Goal: Task Accomplishment & Management: Complete application form

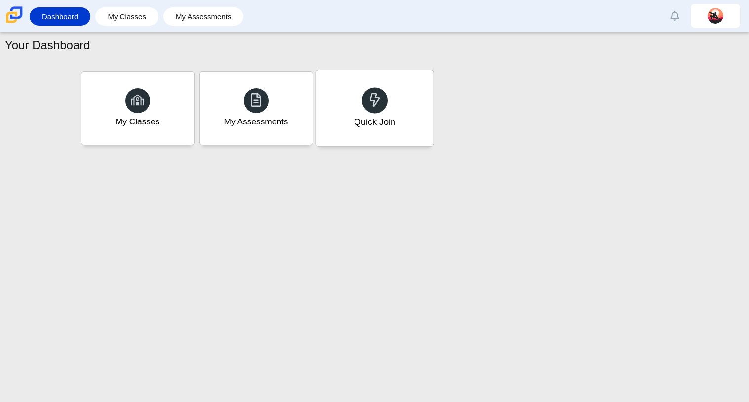
click at [371, 115] on div "Quick Join" at bounding box center [373, 121] width 41 height 13
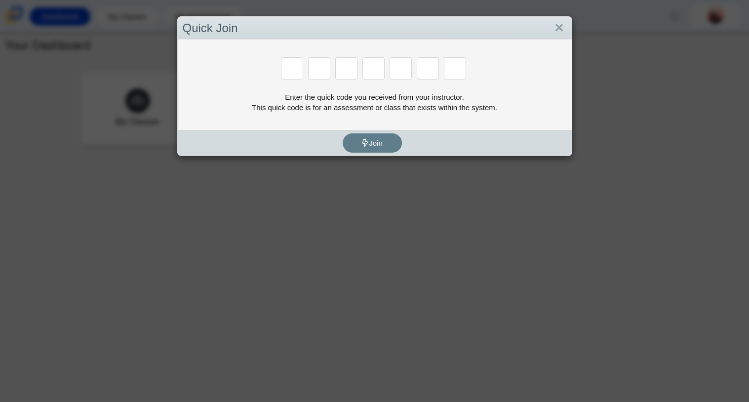
click at [407, 111] on div "Enter the quick code you received from your instructor. This quick code is for …" at bounding box center [375, 102] width 384 height 21
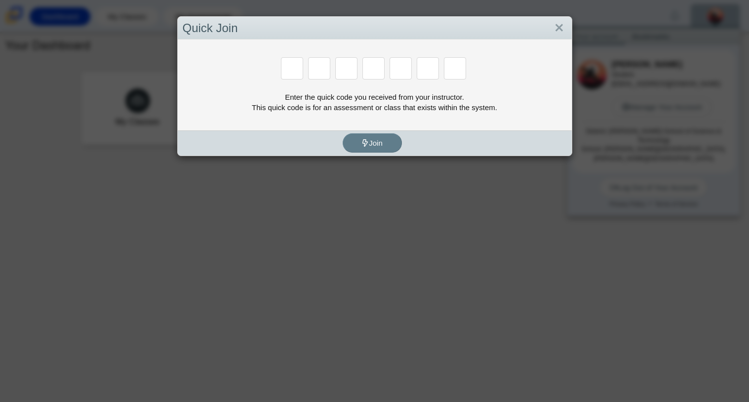
click at [290, 61] on input "Enter Access Code Digit 1" at bounding box center [292, 68] width 22 height 22
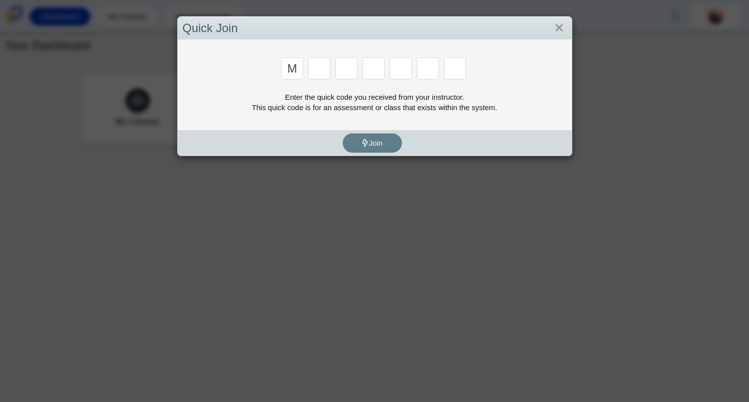
type input "m"
type input "7"
type input "e"
type input "3"
type input "e"
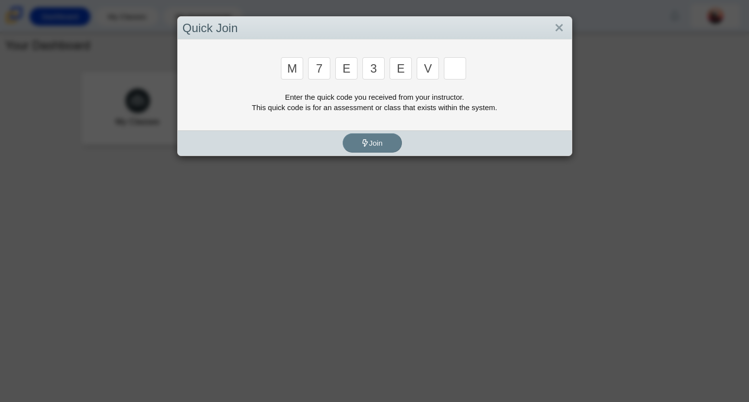
type input "v"
type input "w"
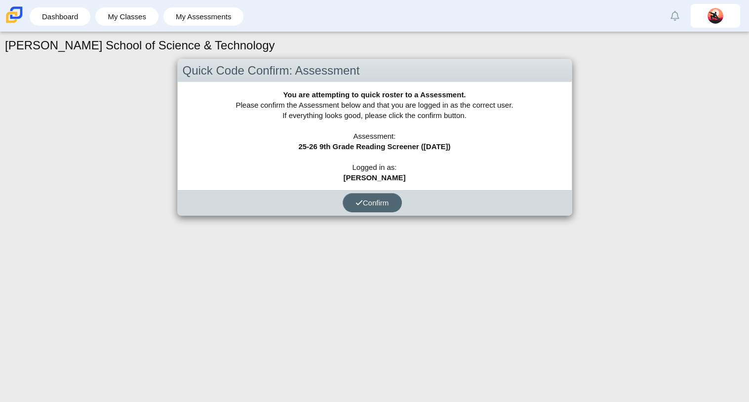
click at [369, 202] on span "Confirm" at bounding box center [372, 202] width 34 height 8
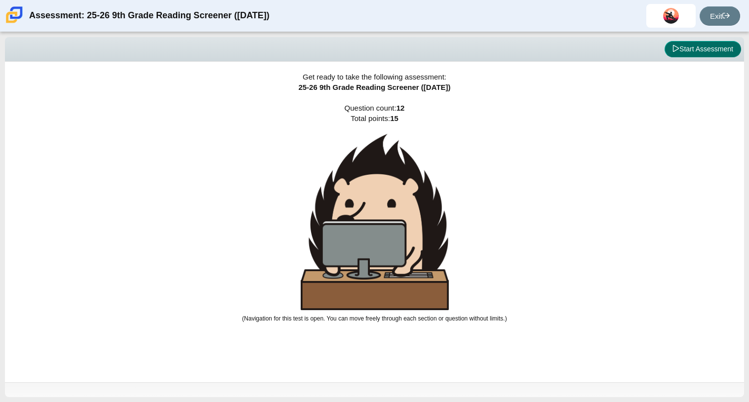
click at [673, 52] on icon at bounding box center [675, 48] width 7 height 7
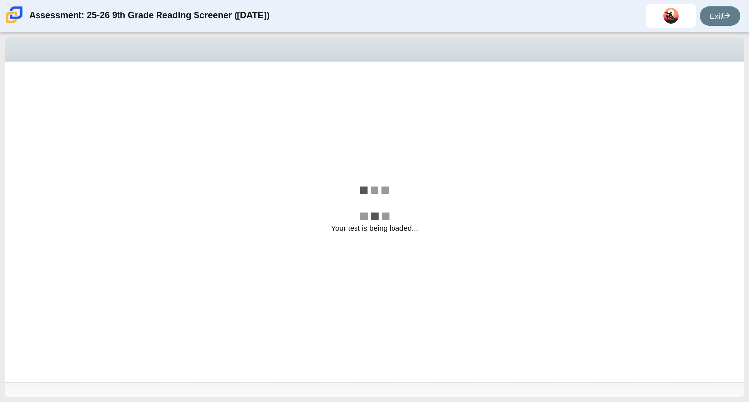
select select "ccc5b315-3c7c-471c-bf90-f22c8299c798"
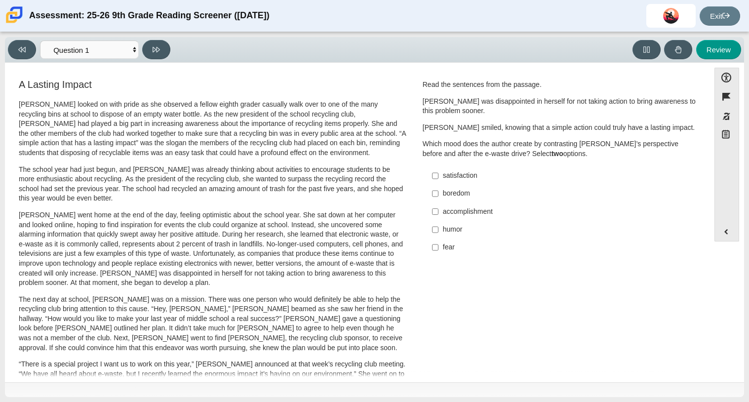
click at [482, 174] on div "satisfaction" at bounding box center [567, 176] width 249 height 10
click at [438, 174] on input "satisfaction satisfaction" at bounding box center [435, 176] width 6 height 18
checkbox input "true"
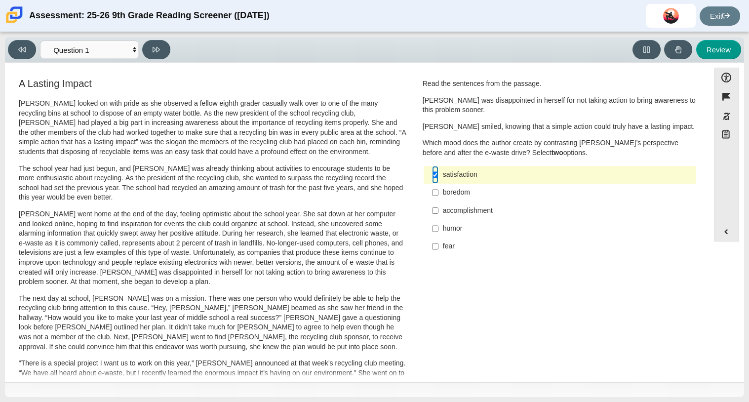
scroll to position [1, 0]
click at [460, 248] on div "fear" at bounding box center [567, 246] width 249 height 10
click at [438, 248] on input "fear fear" at bounding box center [435, 246] width 6 height 18
checkbox input "true"
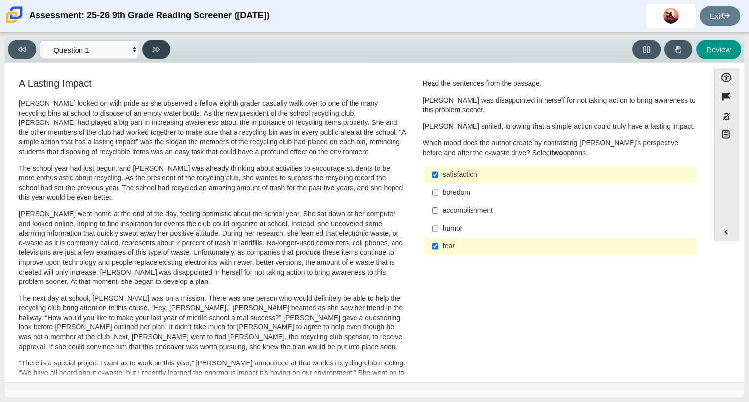
click at [161, 52] on button at bounding box center [156, 49] width 28 height 19
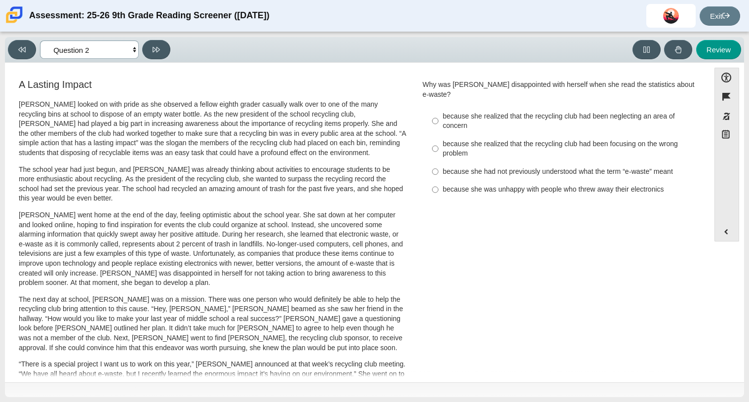
click at [40, 53] on select "Questions Question 1 Question 2 Question 3 Question 4 Question 5 Question 6 Que…" at bounding box center [89, 49] width 99 height 18
click at [33, 52] on button at bounding box center [22, 49] width 28 height 19
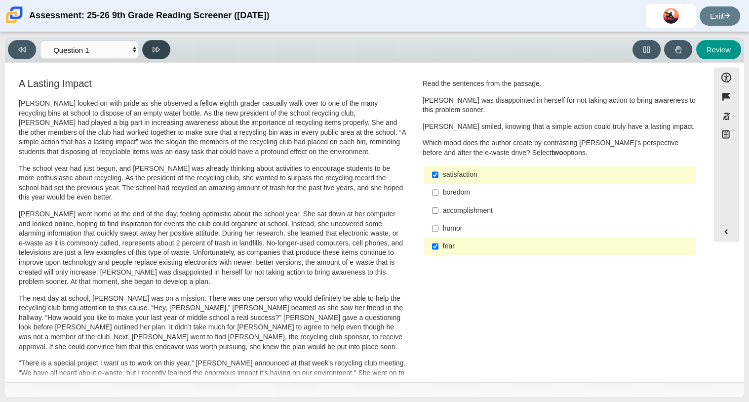
click at [161, 45] on button at bounding box center [156, 49] width 28 height 19
select select "0ff64528-ffd7-428d-b192-babfaadd44e8"
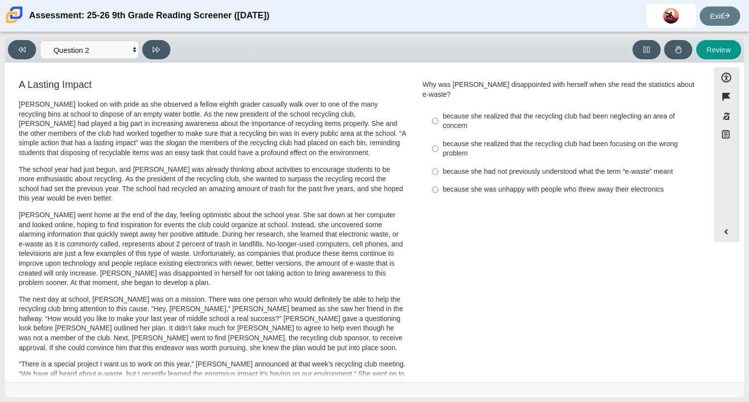
scroll to position [0, 0]
click at [456, 184] on div "because she was unhappy with people who threw away their electronics" at bounding box center [567, 189] width 249 height 10
click at [438, 183] on input "because she was unhappy with people who threw away their electronics because sh…" at bounding box center [435, 189] width 6 height 18
radio input "true"
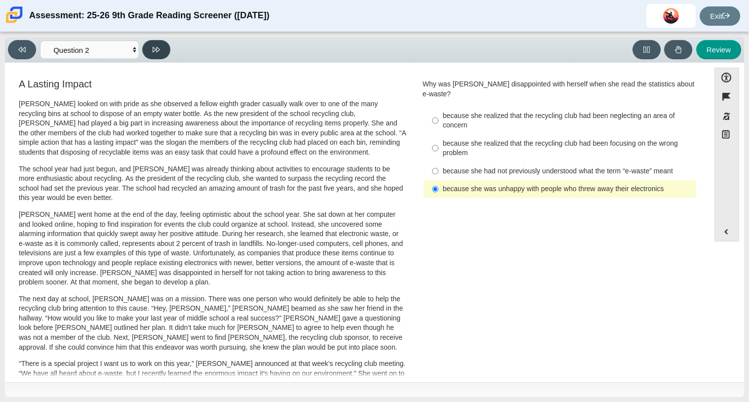
click at [163, 55] on button at bounding box center [156, 49] width 28 height 19
select select "7ce3d843-6974-4858-901c-1ff39630e843"
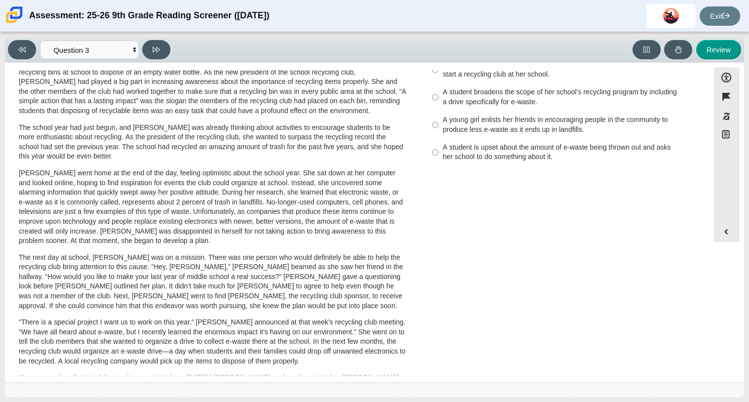
scroll to position [0, 0]
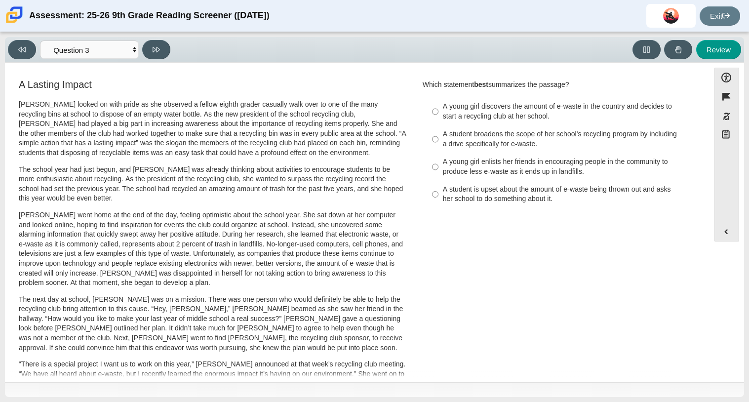
click at [443, 107] on div "A young girl discovers the amount of e-waste in the country and decides to star…" at bounding box center [567, 111] width 249 height 19
click at [438, 107] on input "A young girl discovers the amount of e-waste in the country and decides to star…" at bounding box center [435, 112] width 6 height 28
radio input "true"
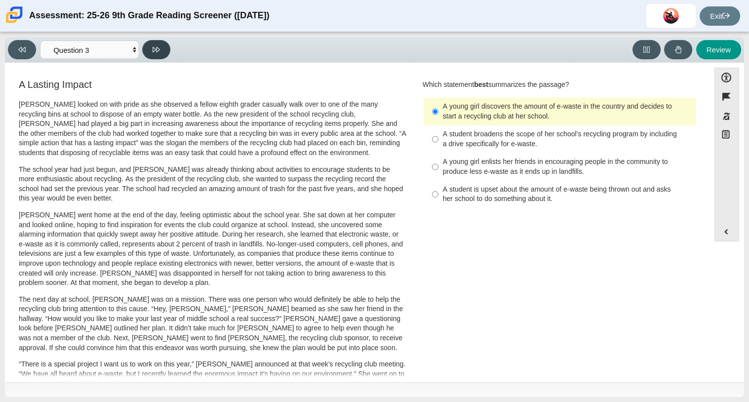
click at [155, 49] on icon at bounding box center [155, 49] width 7 height 7
select select "ca9ea0f1-49c5-4bd1-83b0-472c18652b42"
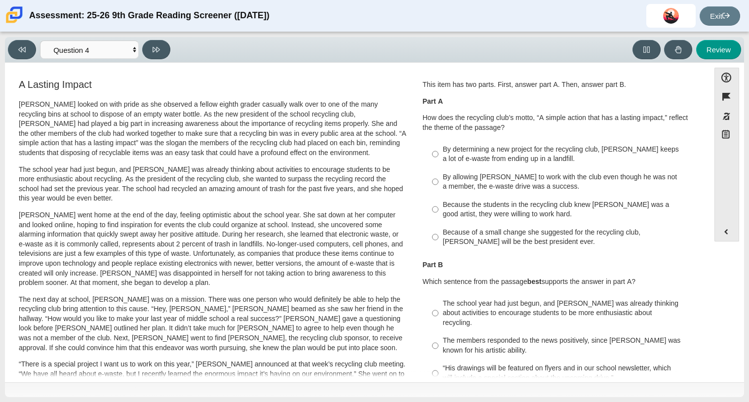
click at [465, 159] on div "By determining a new project for the recycling club, Scarlett keeps a lot of e-…" at bounding box center [567, 154] width 249 height 19
click at [438, 159] on input "By determining a new project for the recycling club, Scarlett keeps a lot of e-…" at bounding box center [435, 154] width 6 height 28
radio input "true"
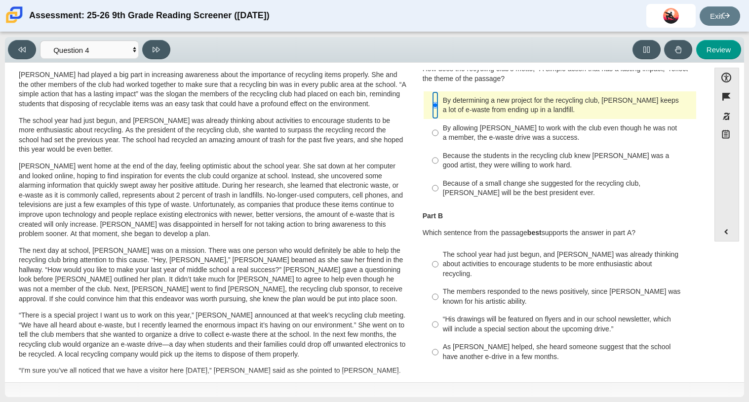
scroll to position [51, 0]
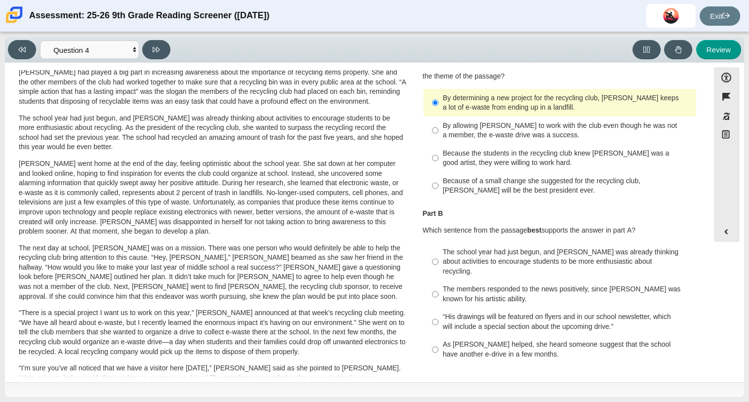
click at [526, 344] on div "As Scarlett helped, she heard someone suggest that the school have another e-dr…" at bounding box center [567, 348] width 249 height 19
click at [438, 344] on input "As Scarlett helped, she heard someone suggest that the school have another e-dr…" at bounding box center [435, 350] width 6 height 28
radio input "true"
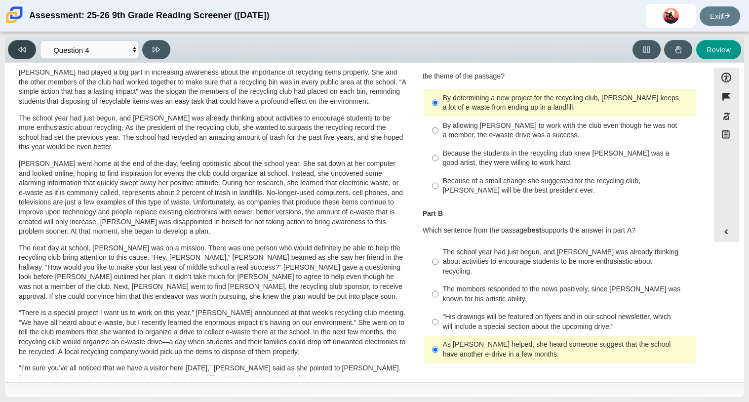
click at [32, 52] on button at bounding box center [22, 49] width 28 height 19
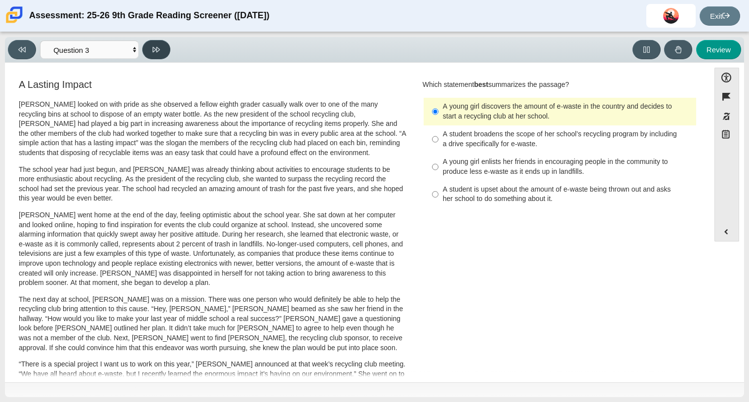
click at [153, 50] on icon at bounding box center [155, 49] width 7 height 5
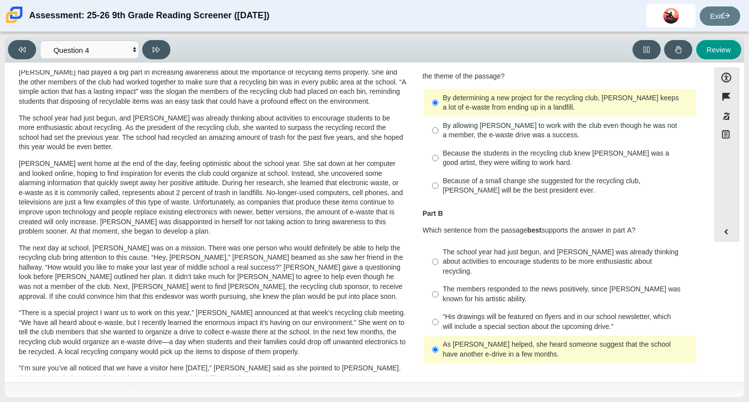
scroll to position [263, 0]
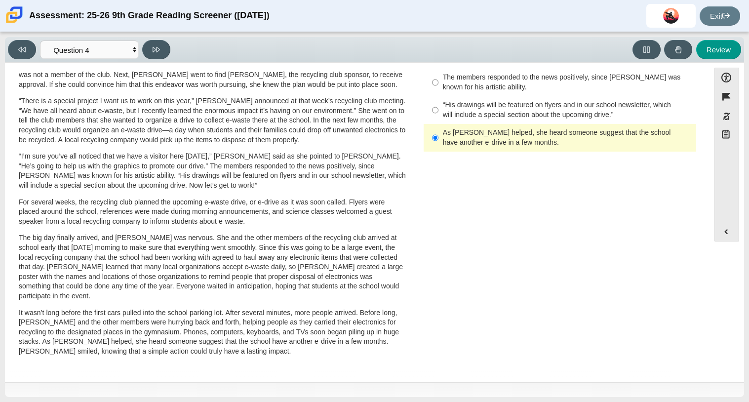
click at [170, 38] on div "Viewing Question 4 of 12 in Pacing Mode Questions Question 1 Question 2 Questio…" at bounding box center [374, 50] width 739 height 26
click at [159, 54] on button at bounding box center [156, 49] width 28 height 19
select select "e41f1a79-e29f-4095-8030-a53364015bed"
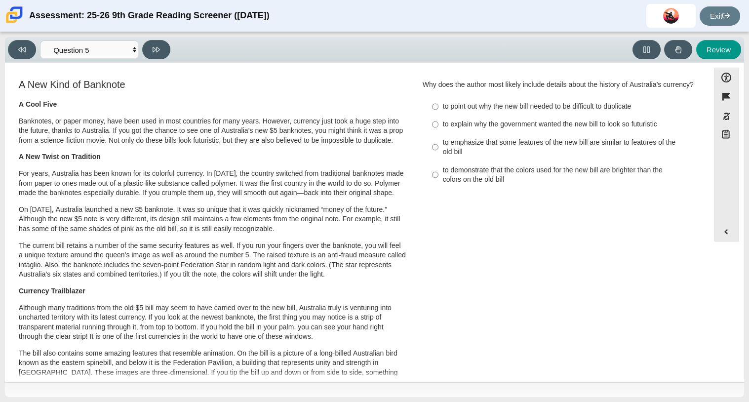
click at [450, 129] on div "to explain why the government wanted the new bill to look so futuristic" at bounding box center [567, 124] width 249 height 10
click at [438, 133] on input "to explain why the government wanted the new bill to look so futuristic to expl…" at bounding box center [435, 124] width 6 height 18
radio input "true"
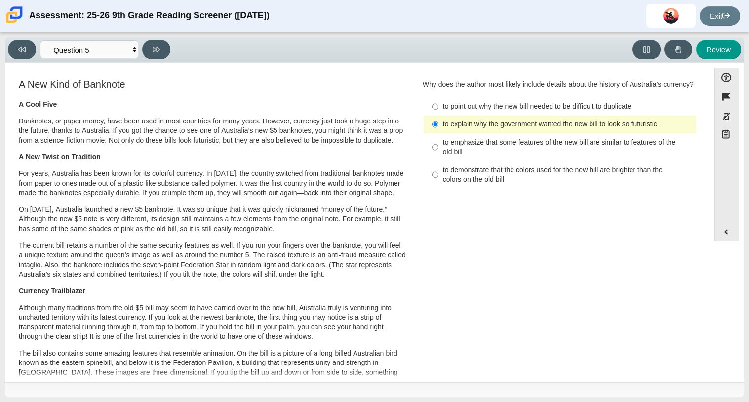
click at [465, 157] on div "to emphasize that some features of the new bill are similar to features of the …" at bounding box center [567, 147] width 249 height 19
click at [438, 161] on input "to emphasize that some features of the new bill are similar to features of the …" at bounding box center [435, 147] width 6 height 28
radio input "true"
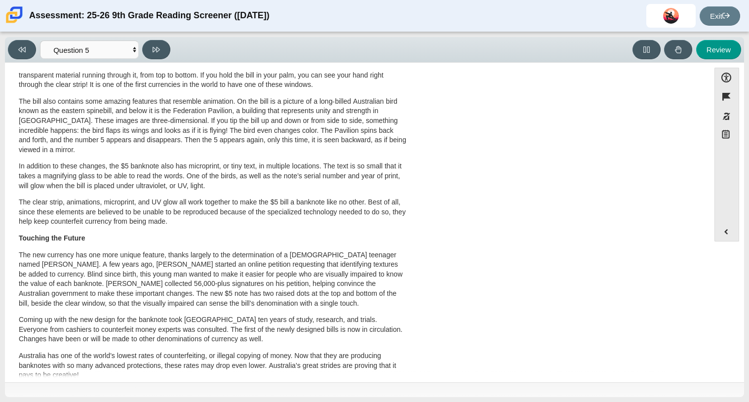
scroll to position [295, 0]
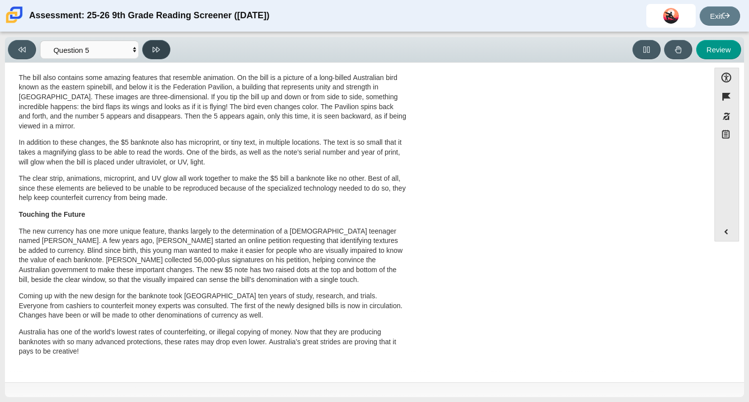
click at [163, 49] on button at bounding box center [156, 49] width 28 height 19
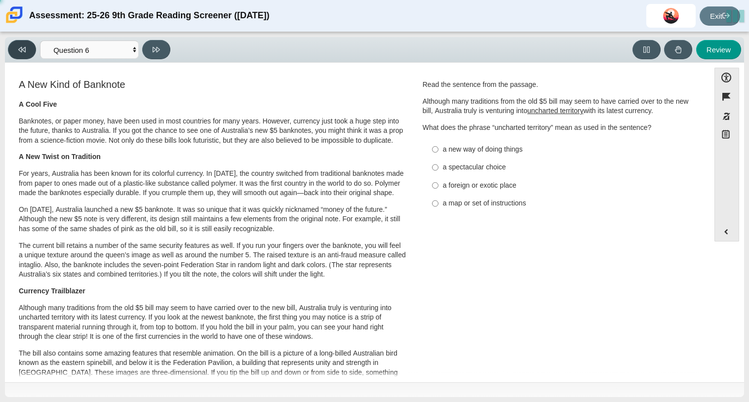
click at [25, 52] on icon at bounding box center [21, 49] width 7 height 7
select select "e41f1a79-e29f-4095-8030-a53364015bed"
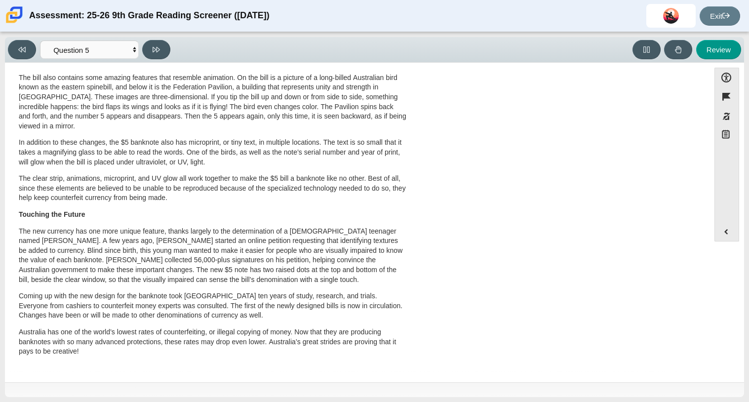
scroll to position [0, 0]
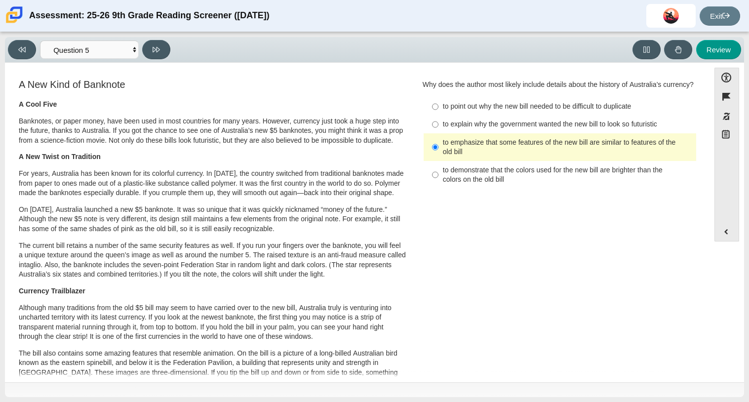
click at [451, 108] on label "to point out why the new bill needed to be difficult to duplicate to point out …" at bounding box center [560, 107] width 271 height 18
click at [438, 108] on input "to point out why the new bill needed to be difficult to duplicate to point out …" at bounding box center [435, 107] width 6 height 18
radio input "true"
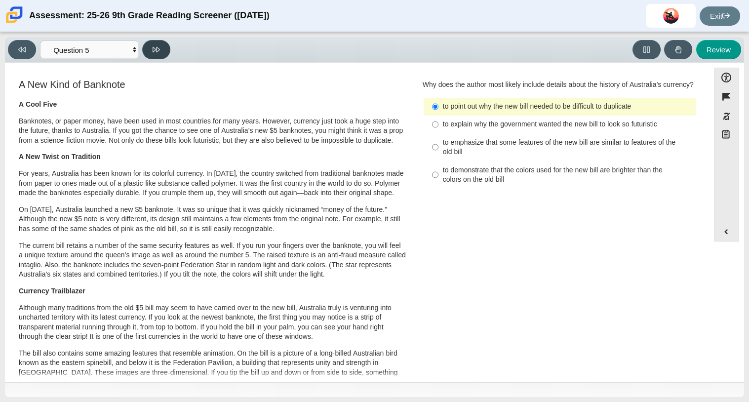
click at [162, 51] on button at bounding box center [156, 49] width 28 height 19
select select "69146e31-7b3d-4a3e-9ce6-f30c24342ae0"
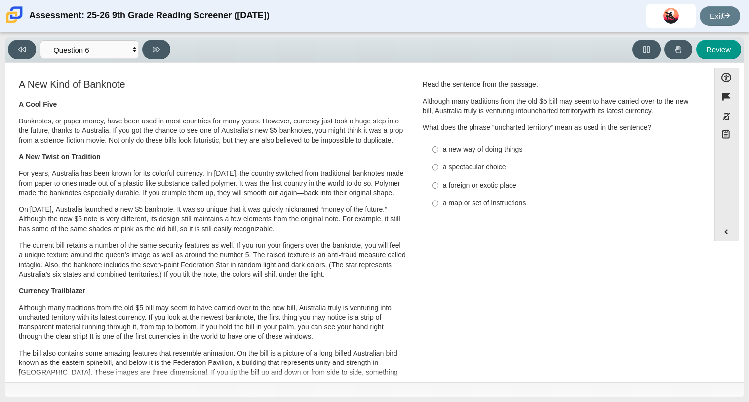
click at [472, 148] on div "a new way of doing things" at bounding box center [567, 150] width 249 height 10
click at [438, 148] on input "a new way of doing things a new way of doing things" at bounding box center [435, 149] width 6 height 18
radio input "true"
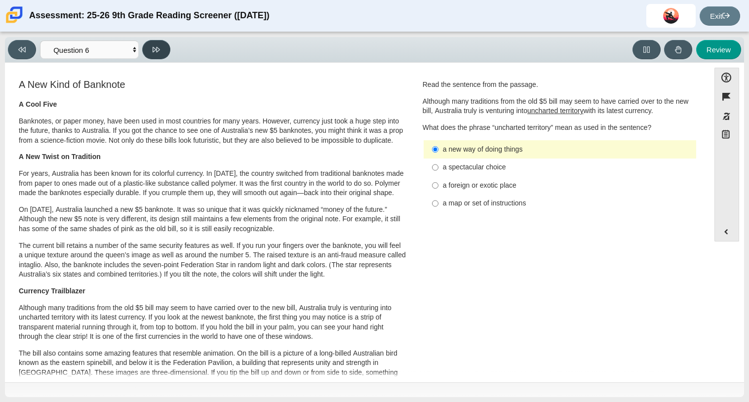
click at [162, 58] on button at bounding box center [156, 49] width 28 height 19
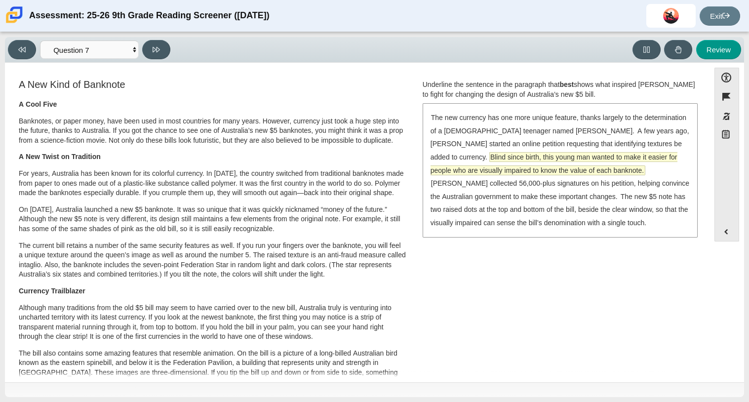
click at [495, 169] on span "Blind since birth, this young man wanted to make it easier for people who are v…" at bounding box center [553, 163] width 247 height 22
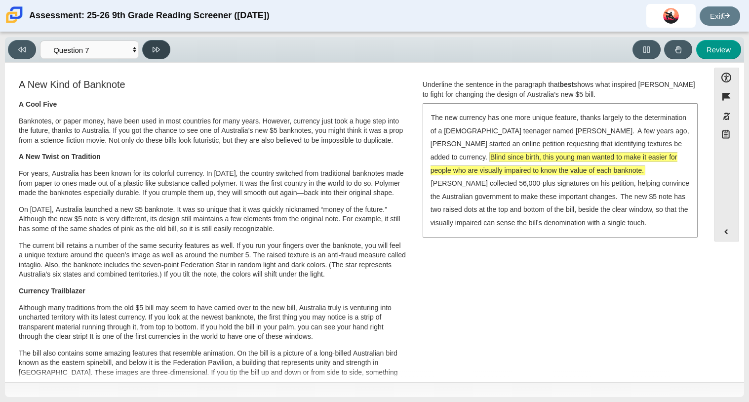
click at [156, 52] on icon at bounding box center [155, 49] width 7 height 7
select select "ea8338c2-a6a3-418e-a305-2b963b54a290"
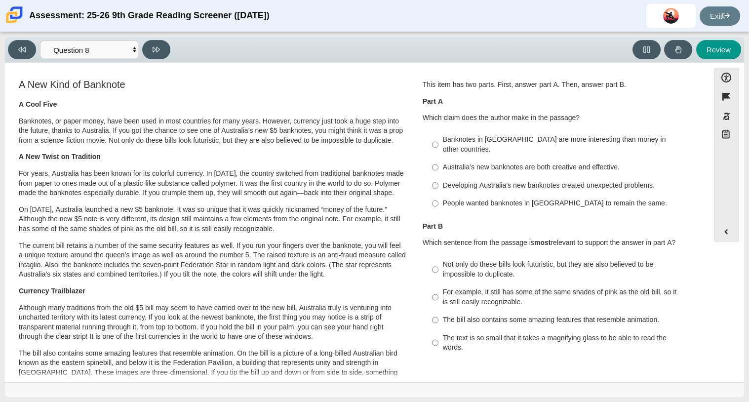
click at [462, 162] on div "Australia’s new banknotes are both creative and effective." at bounding box center [567, 167] width 249 height 10
click at [438, 158] on input "Australia’s new banknotes are both creative and effective. Australia’s new bank…" at bounding box center [435, 167] width 6 height 18
radio input "true"
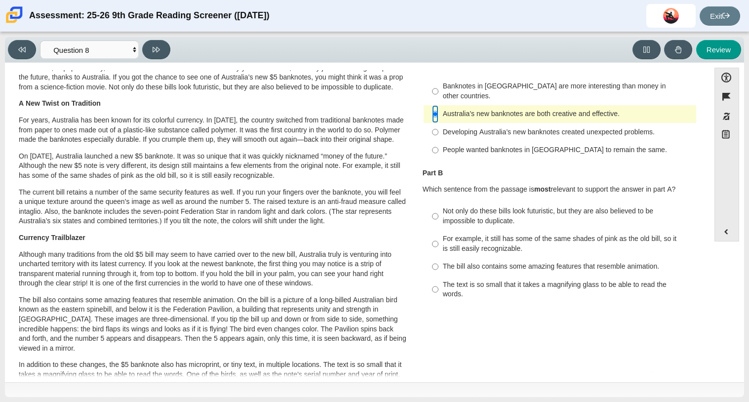
scroll to position [54, 0]
click at [456, 206] on div "Not only do these bills look futuristic, but they are also believed to be impos…" at bounding box center [567, 215] width 249 height 19
click at [438, 202] on input "Not only do these bills look futuristic, but they are also believed to be impos…" at bounding box center [435, 216] width 6 height 28
radio input "true"
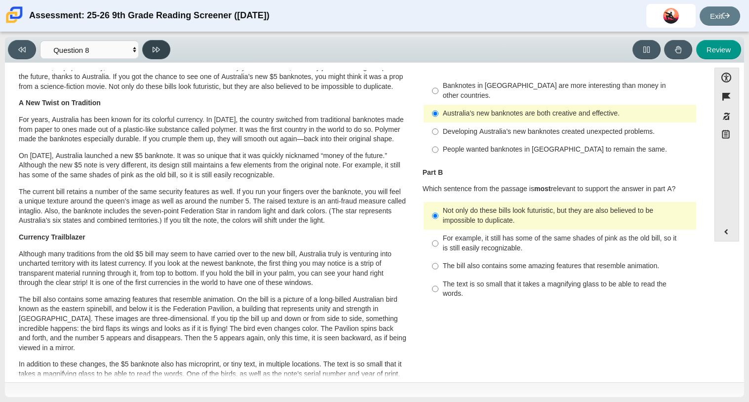
click at [157, 56] on button at bounding box center [156, 49] width 28 height 19
select select "89f058d6-b15c-4ef5-a4b3-fdaffb8868b6"
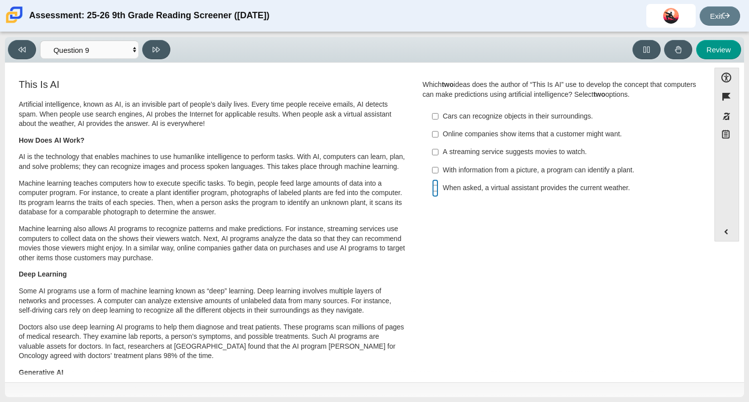
click at [432, 188] on input "When asked, a virtual assistant provides the current weather. When asked, a vir…" at bounding box center [435, 188] width 6 height 18
checkbox input "true"
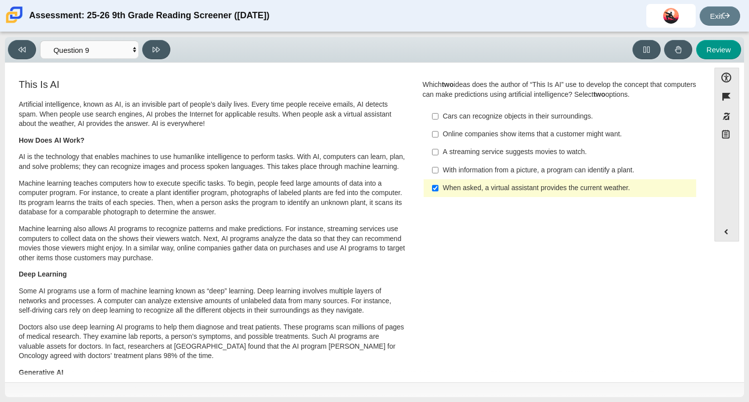
click at [443, 155] on div "A streaming service suggests movies to watch." at bounding box center [567, 152] width 249 height 10
click at [438, 155] on input "A streaming service suggests movies to watch. A streaming service suggests movi…" at bounding box center [435, 152] width 6 height 18
checkbox input "true"
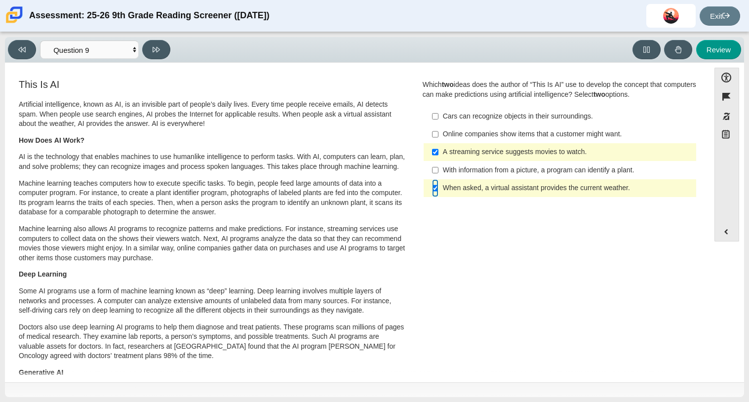
click at [432, 187] on input "When asked, a virtual assistant provides the current weather. When asked, a vir…" at bounding box center [435, 188] width 6 height 18
checkbox input "false"
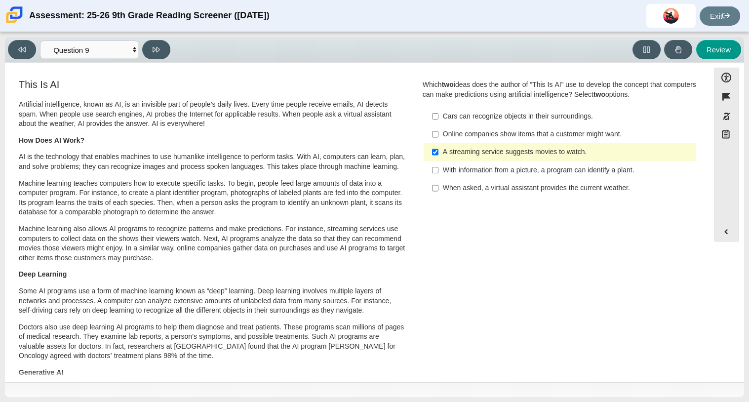
click at [491, 124] on label "Cars can recognize objects in their surroundings. Cars can recognize objects in…" at bounding box center [560, 116] width 271 height 18
click at [438, 124] on input "Cars can recognize objects in their surroundings. Cars can recognize objects in…" at bounding box center [435, 116] width 6 height 18
checkbox input "true"
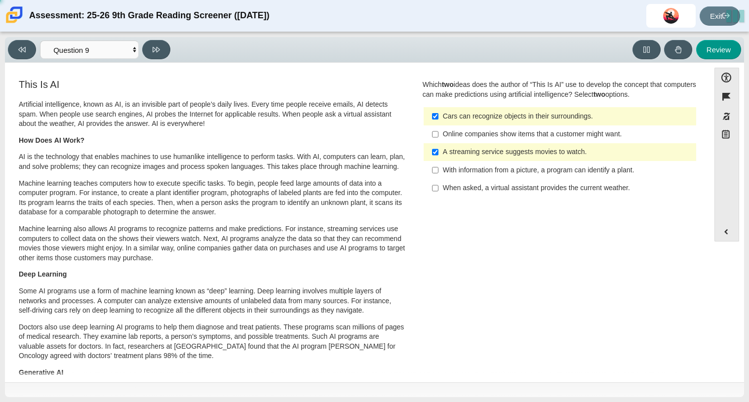
click at [487, 136] on div "Online companies show items that a customer might want." at bounding box center [567, 134] width 249 height 10
click at [438, 136] on input "Online companies show items that a customer might want. Online companies show i…" at bounding box center [435, 134] width 6 height 18
checkbox input "true"
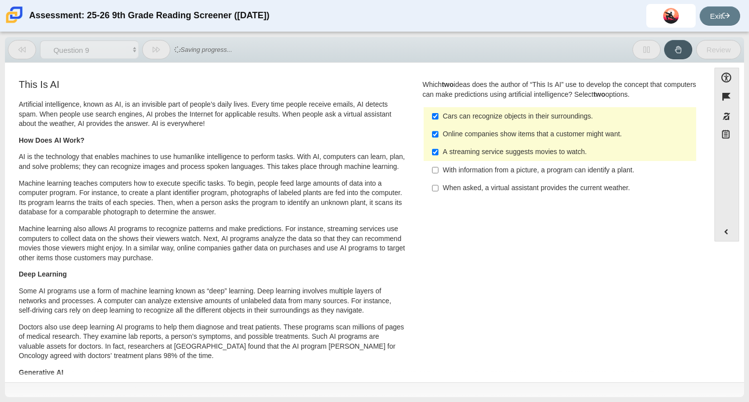
click at [492, 119] on div "Cars can recognize objects in their surroundings." at bounding box center [567, 117] width 249 height 10
click at [438, 119] on input "Cars can recognize objects in their surroundings. Cars can recognize objects in…" at bounding box center [435, 116] width 6 height 18
checkbox input "false"
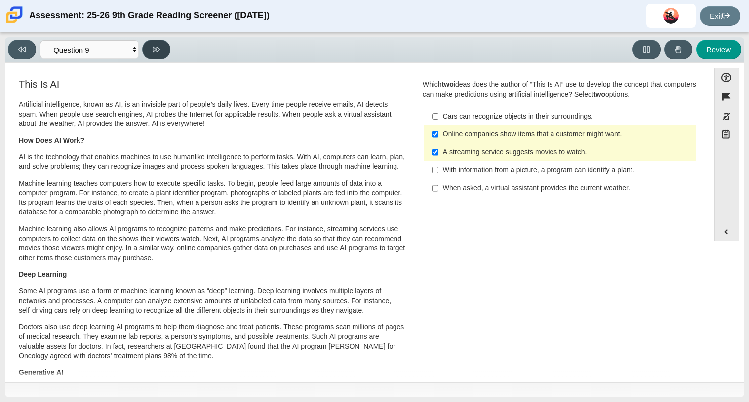
click at [152, 54] on button at bounding box center [156, 49] width 28 height 19
select select "cdf3c14e-a918-44d1-9b63-3db0fa81641e"
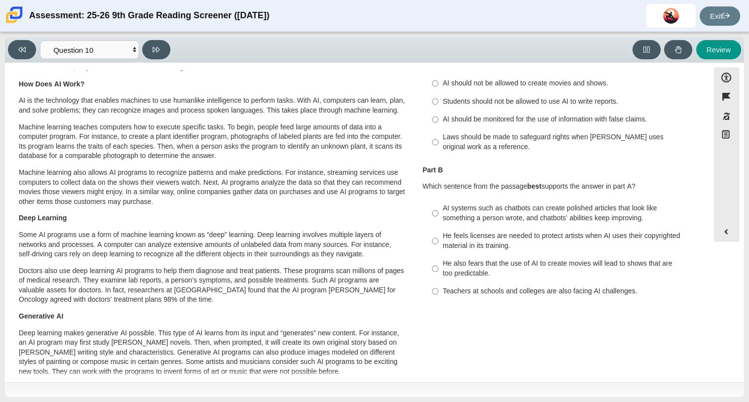
scroll to position [41, 0]
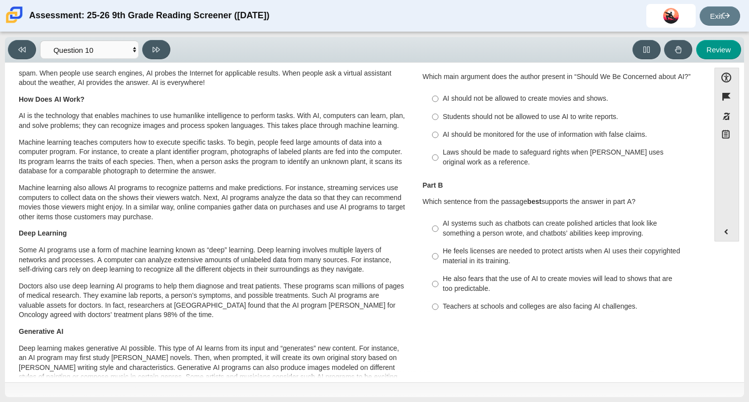
click at [466, 136] on div "AI should be monitored for the use of information with false claims." at bounding box center [567, 135] width 249 height 10
click at [438, 136] on input "AI should be monitored for the use of information with false claims. AI should …" at bounding box center [435, 135] width 6 height 18
radio input "true"
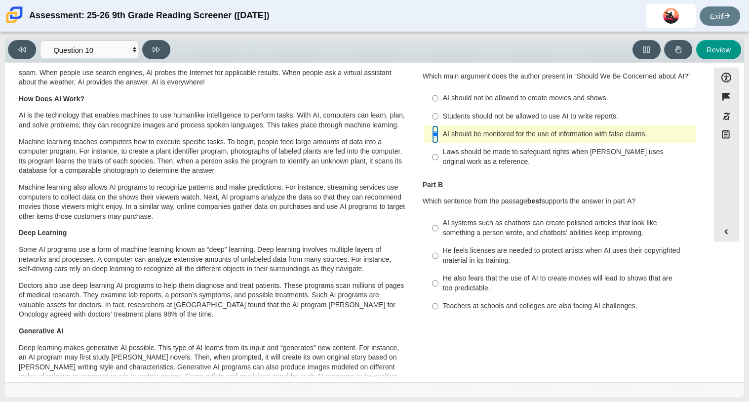
scroll to position [0, 0]
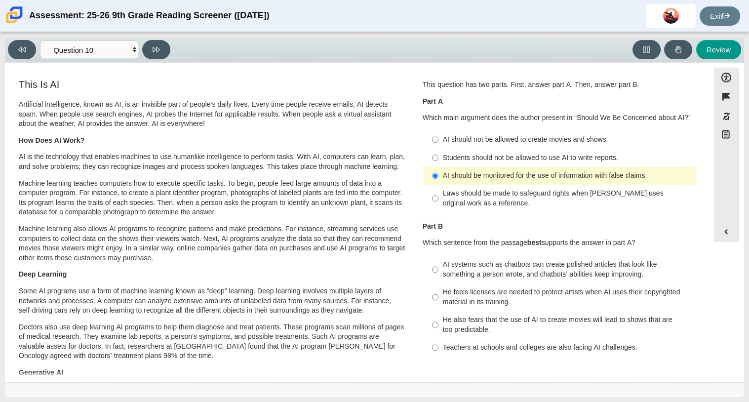
click at [512, 187] on label "Laws should be made to safeguard rights when AI uses original work as a referen…" at bounding box center [560, 199] width 271 height 28
click at [438, 187] on input "Laws should be made to safeguard rights when AI uses original work as a referen…" at bounding box center [435, 199] width 6 height 28
radio input "true"
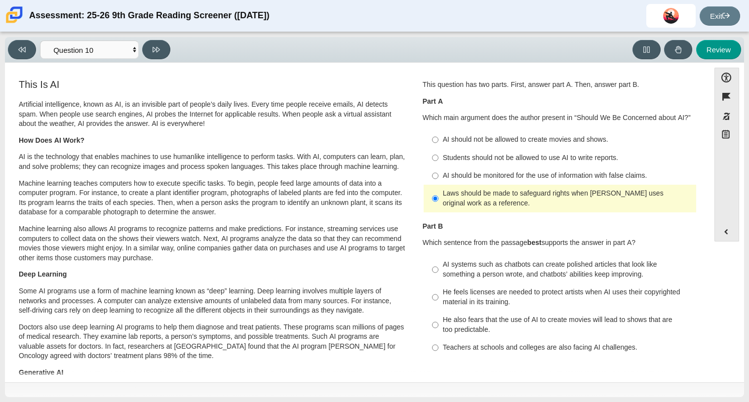
click at [490, 267] on div "AI systems such as chatbots can create polished articles that look like somethi…" at bounding box center [567, 269] width 249 height 19
click at [438, 267] on input "AI systems such as chatbots can create polished articles that look like somethi…" at bounding box center [435, 270] width 6 height 28
radio input "true"
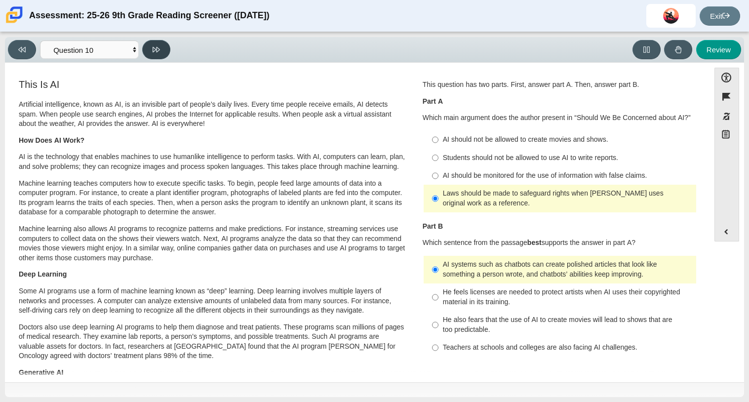
click at [167, 50] on button at bounding box center [156, 49] width 28 height 19
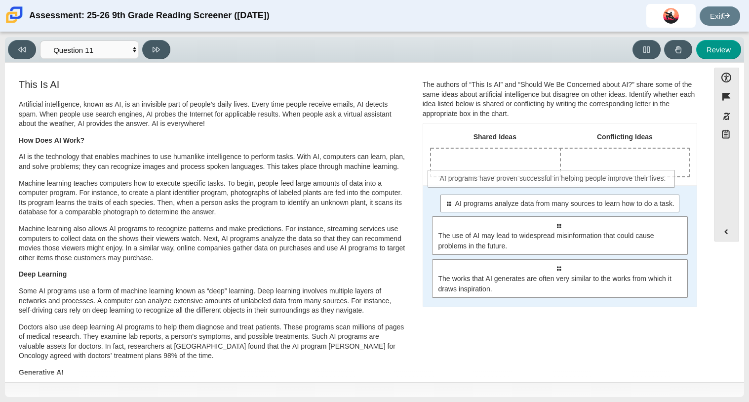
drag, startPoint x: 529, startPoint y: 211, endPoint x: 526, endPoint y: 187, distance: 24.4
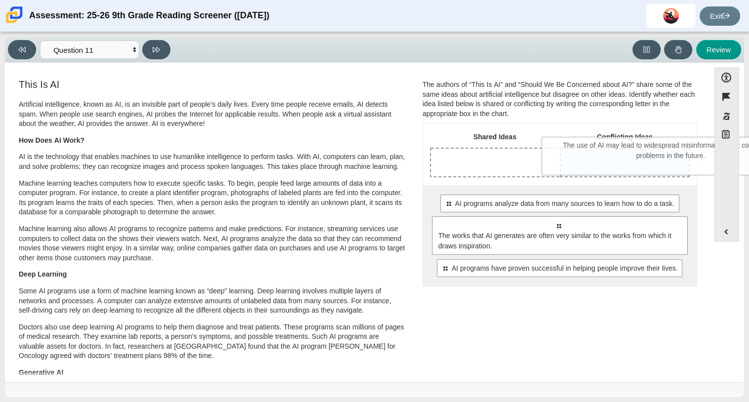
drag, startPoint x: 498, startPoint y: 240, endPoint x: 611, endPoint y: 162, distance: 137.2
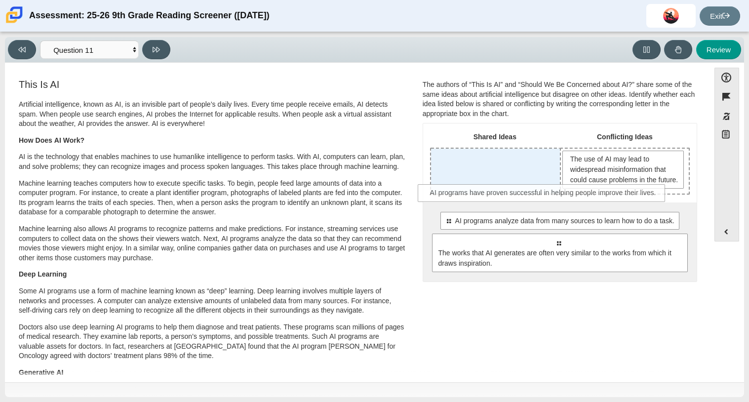
drag, startPoint x: 536, startPoint y: 286, endPoint x: 518, endPoint y: 181, distance: 107.2
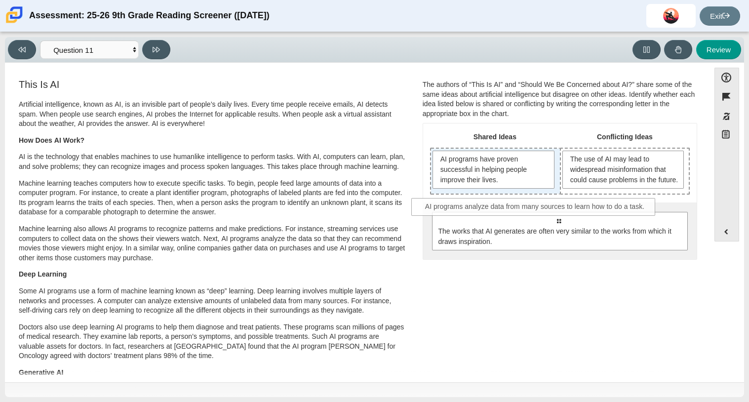
drag, startPoint x: 534, startPoint y: 225, endPoint x: 511, endPoint y: 201, distance: 33.1
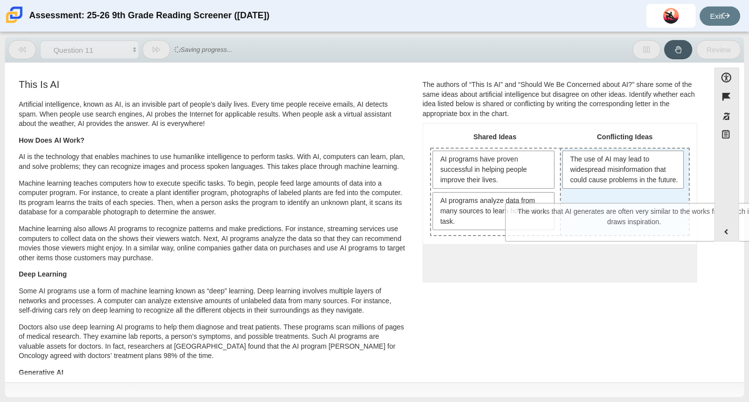
drag, startPoint x: 505, startPoint y: 256, endPoint x: 581, endPoint y: 206, distance: 90.9
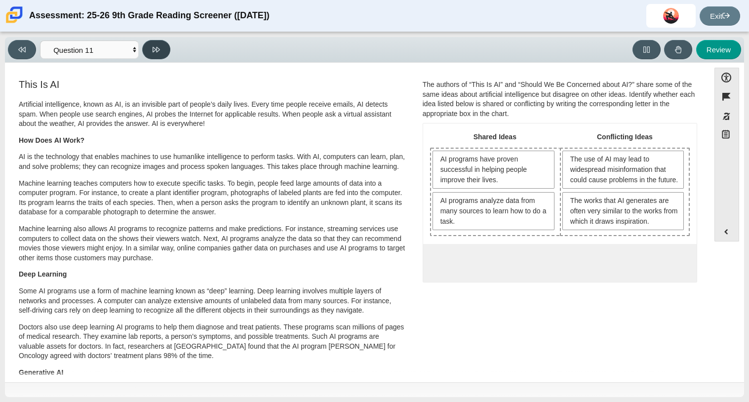
click at [154, 51] on icon at bounding box center [155, 49] width 7 height 7
select select "c3effed4-44ce-4a19-bd96-1787f34e9b4c"
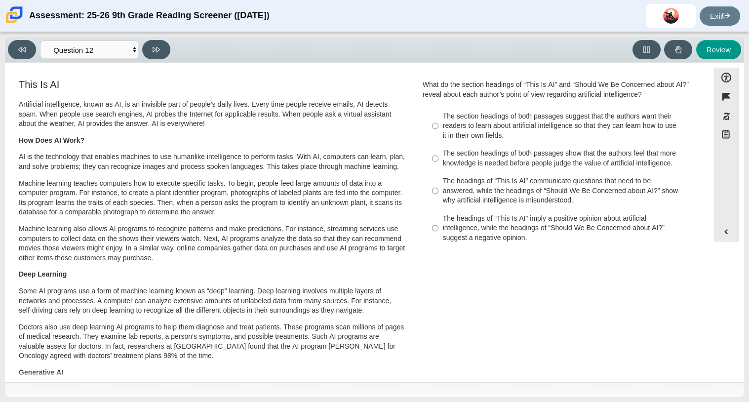
click at [447, 218] on div "The headings of “This Is AI” imply a positive opinion about artificial intellig…" at bounding box center [567, 228] width 249 height 29
click at [438, 218] on input "The headings of “This Is AI” imply a positive opinion about artificial intellig…" at bounding box center [435, 228] width 6 height 38
radio input "true"
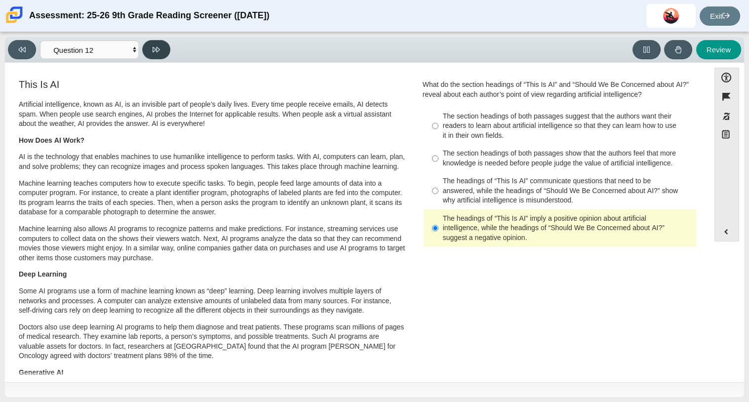
click at [153, 52] on icon at bounding box center [155, 49] width 7 height 7
select select "review"
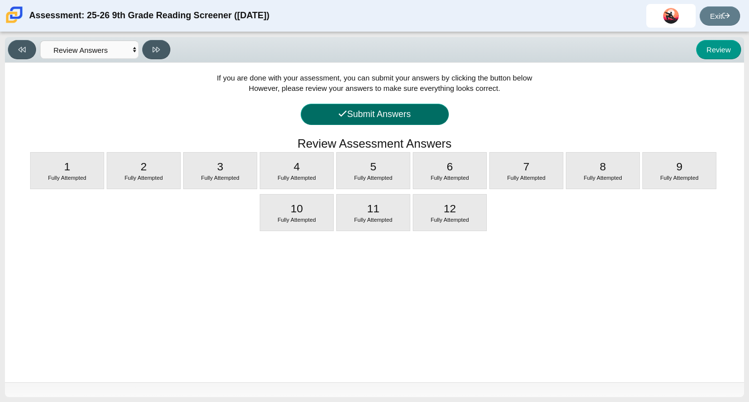
click at [371, 119] on button "Submit Answers" at bounding box center [374, 114] width 148 height 21
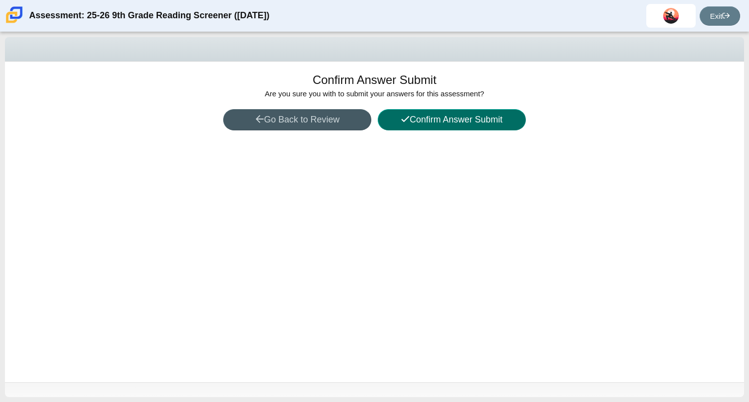
click at [408, 125] on button "Confirm Answer Submit" at bounding box center [451, 119] width 148 height 21
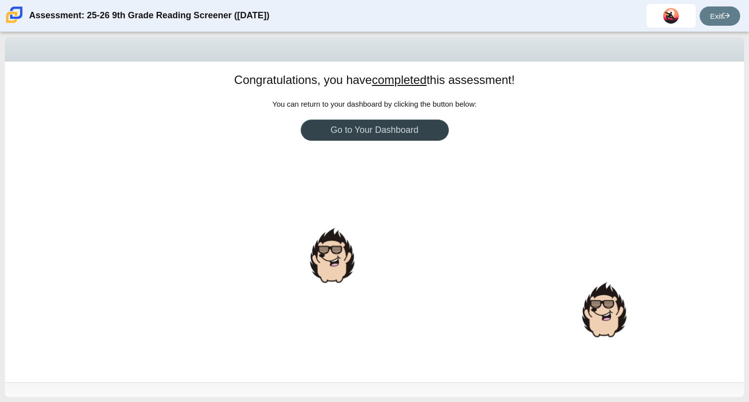
click at [396, 129] on link "Go to Your Dashboard" at bounding box center [374, 129] width 148 height 21
